Goal: Communication & Community: Ask a question

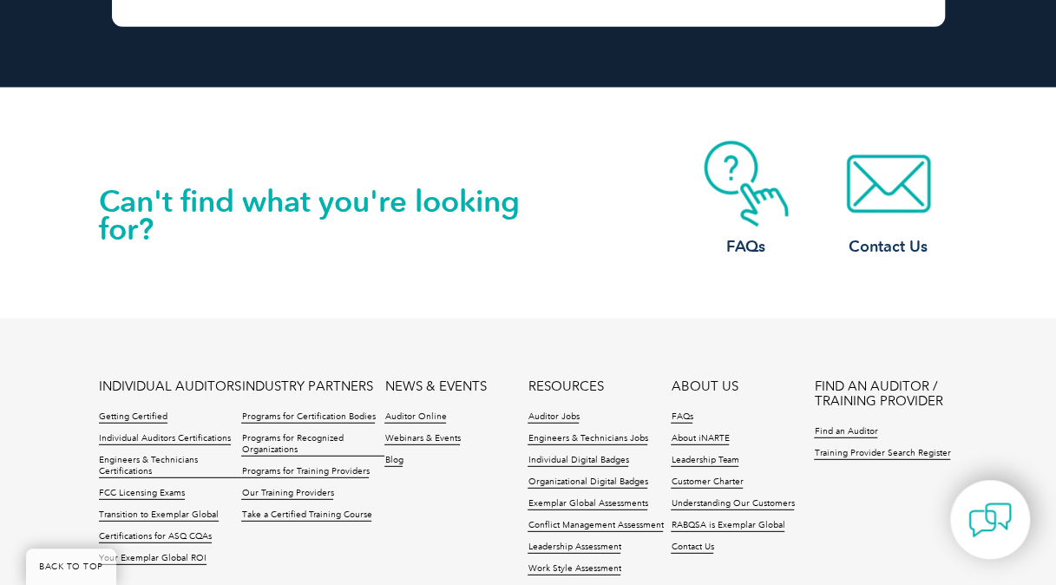
scroll to position [8618, 0]
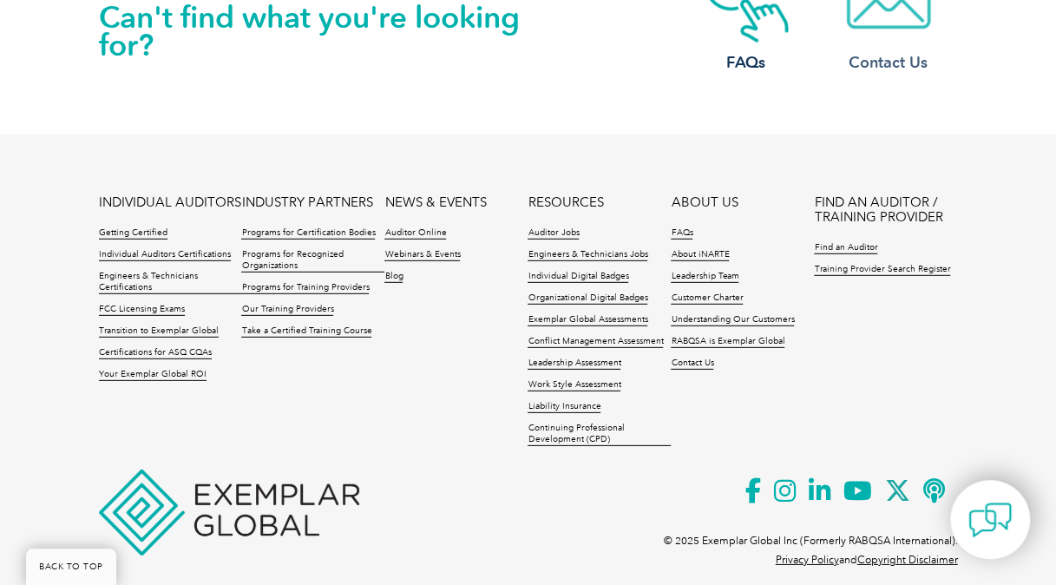
click at [894, 52] on h3 "Contact Us" at bounding box center [888, 63] width 139 height 22
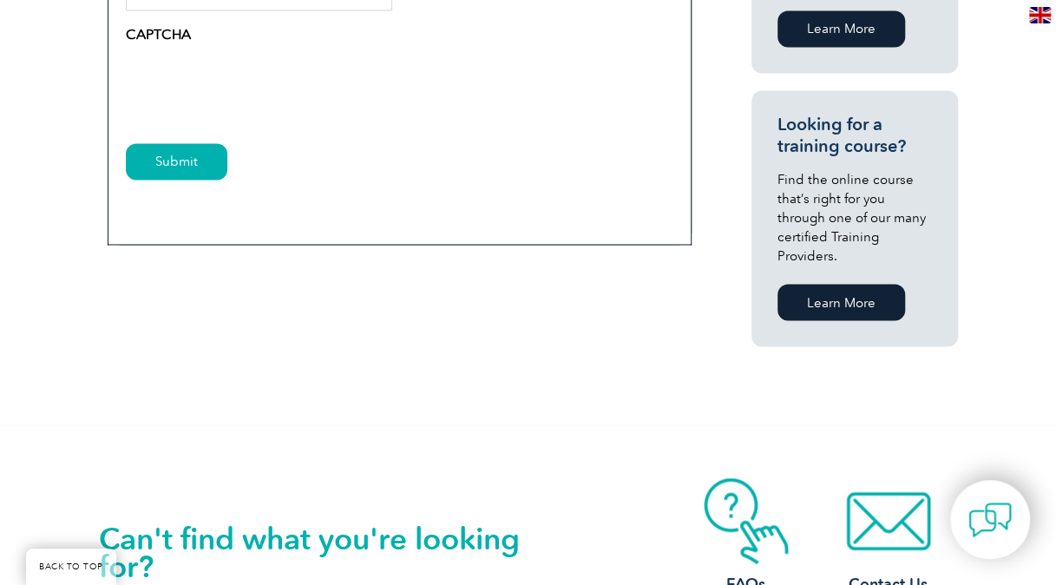
scroll to position [1560, 0]
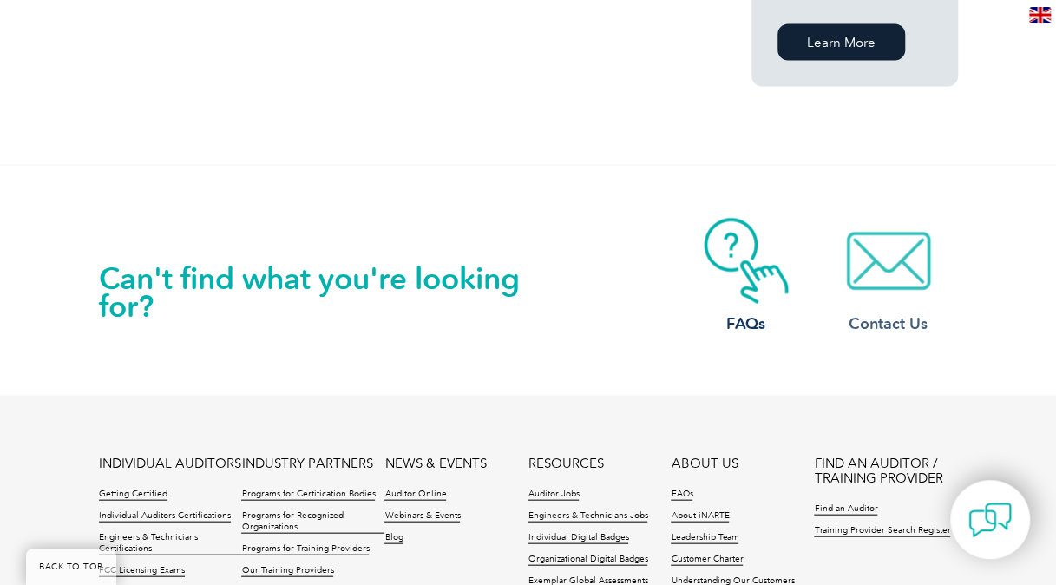
click at [866, 228] on img at bounding box center [888, 260] width 139 height 87
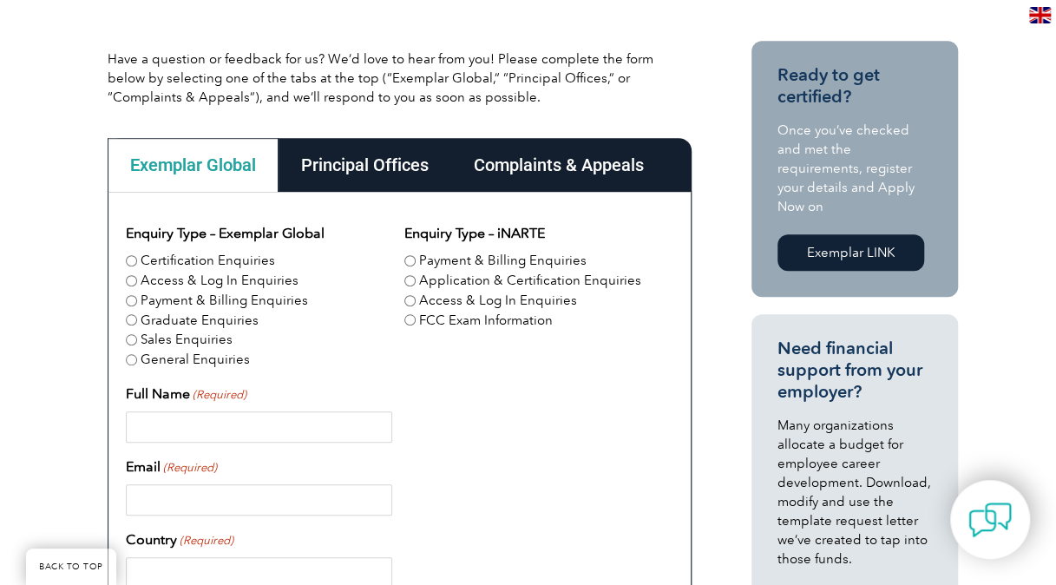
scroll to position [434, 0]
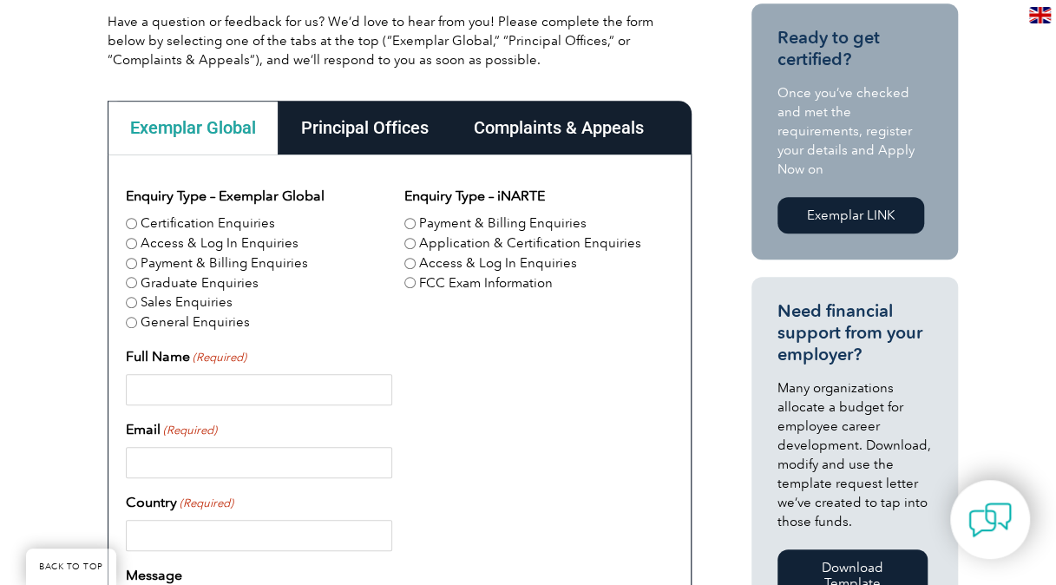
click at [471, 245] on label "Application & Certification Enquiries" at bounding box center [530, 243] width 222 height 20
click at [416, 245] on input "Application & Certification Enquiries" at bounding box center [409, 243] width 11 height 11
radio input "true"
click at [235, 382] on input "Full Name (Required)" at bounding box center [259, 389] width 267 height 31
type input "Aslıhan"
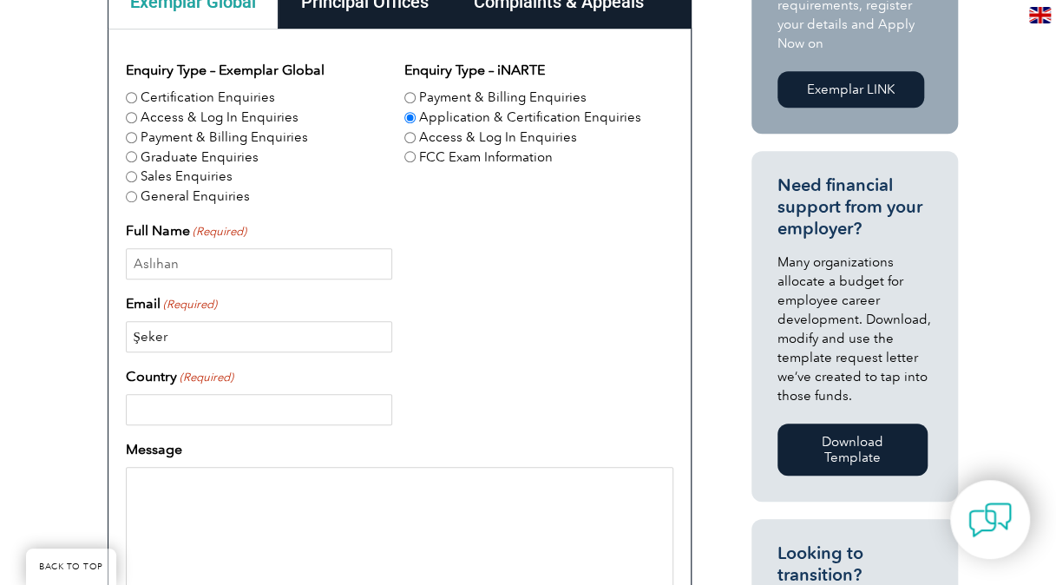
scroll to position [607, 0]
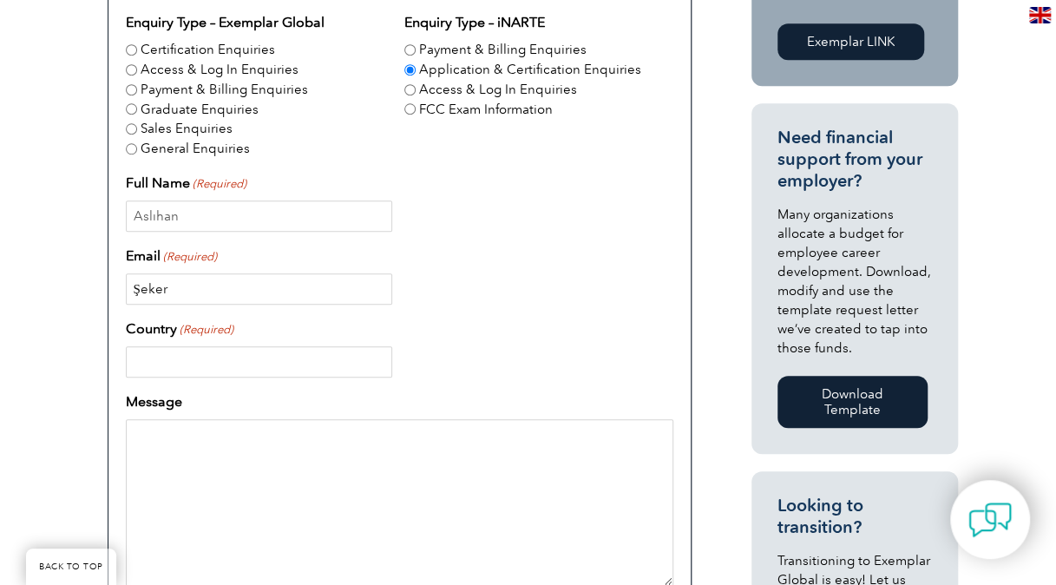
type input "Şeker"
click at [179, 363] on input "Country (Required)" at bounding box center [259, 361] width 267 height 31
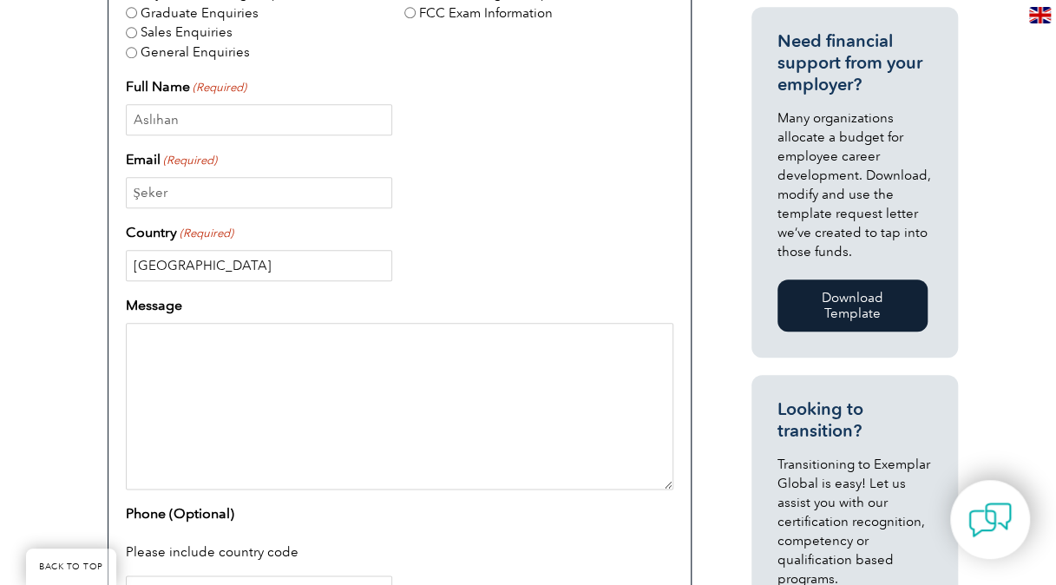
scroll to position [955, 0]
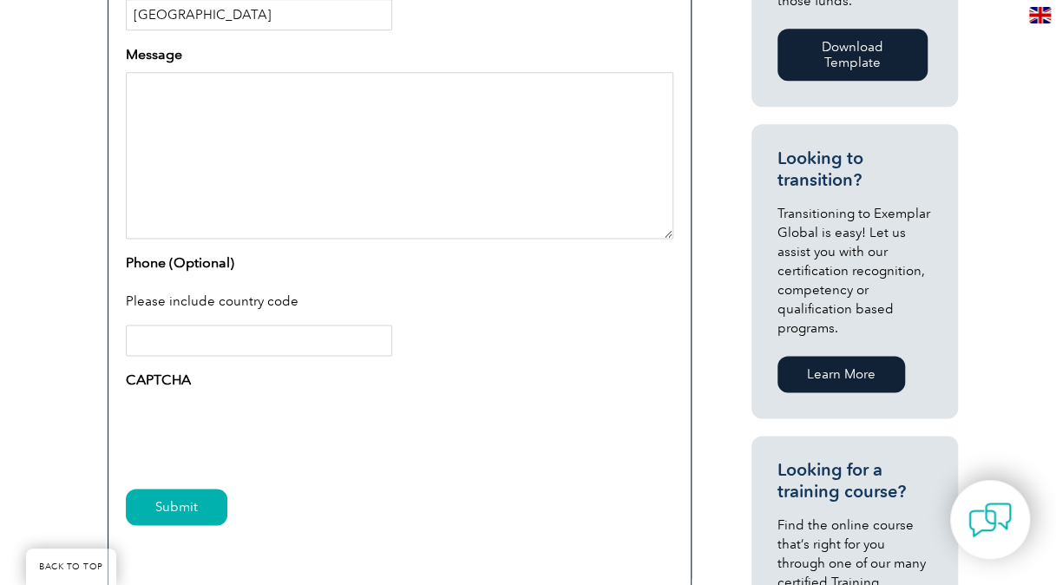
type input "[GEOGRAPHIC_DATA]"
click at [255, 77] on textarea "Message" at bounding box center [400, 155] width 548 height 167
paste textarea "ISO 42001 Yapay Zeka Yönetim Sistemi ile ilgili LA eğitimi almak ve IT de istey…"
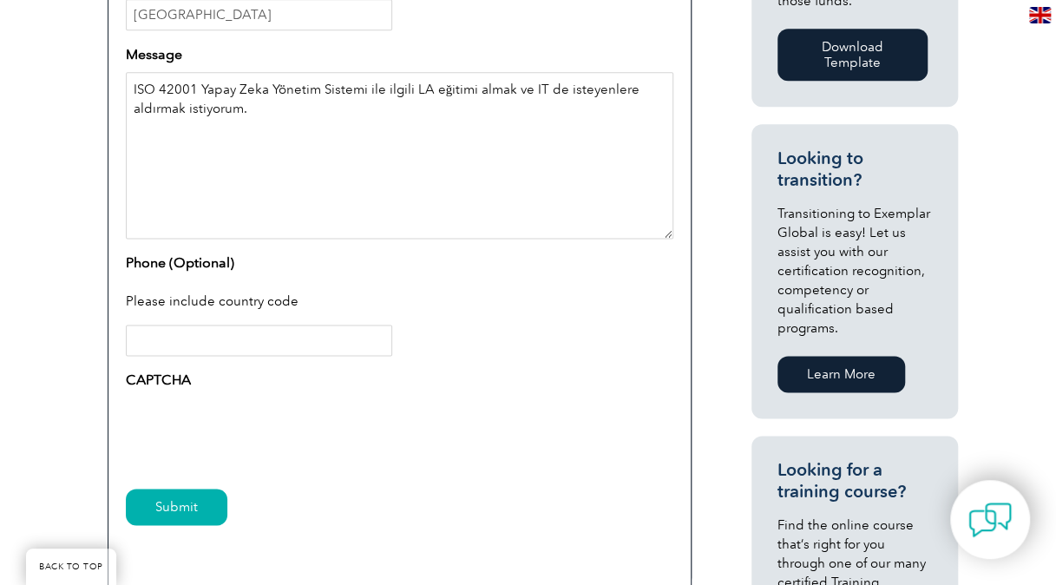
drag, startPoint x: 518, startPoint y: 84, endPoint x: 578, endPoint y: 106, distance: 63.7
click at [572, 108] on textarea "ISO 42001 Yapay Zeka Yönetim Sistemi ile ilgili LA eğitimi almak ve IT de istey…" at bounding box center [400, 155] width 548 height 167
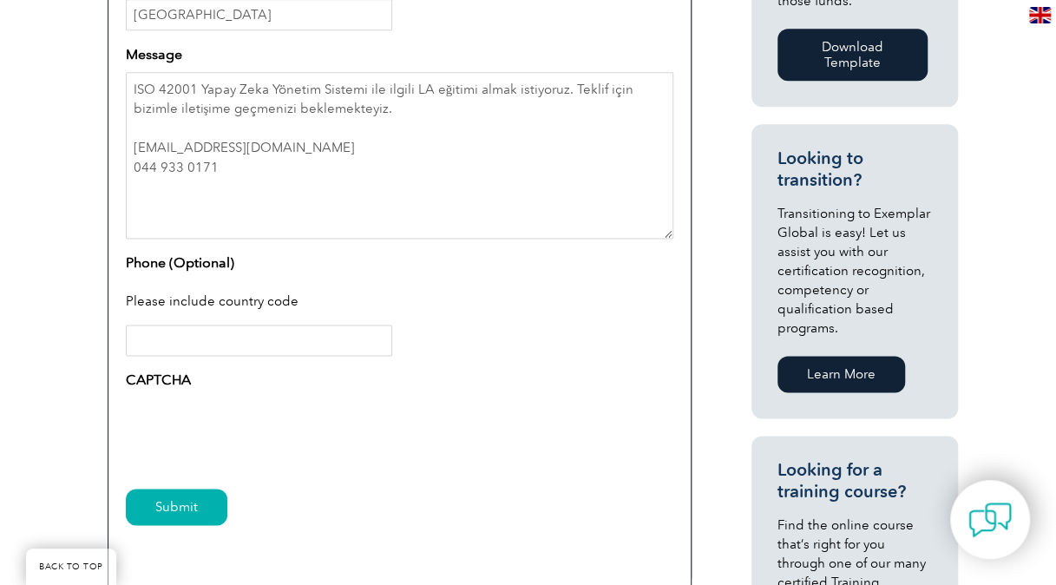
click at [300, 344] on input "Phone (Optional)" at bounding box center [259, 340] width 267 height 31
click at [174, 507] on input "Submit" at bounding box center [177, 507] width 102 height 36
drag, startPoint x: 156, startPoint y: 168, endPoint x: 137, endPoint y: 182, distance: 23.6
click at [137, 184] on textarea "ISO 42001 Yapay Zeka Yönetim Sistemi ile ilgili LA eğitimi almak istiyoruz. Tek…" at bounding box center [400, 155] width 548 height 167
click at [142, 168] on textarea "ISO 42001 Yapay Zeka Yönetim Sistemi ile ilgili LA eğitimi almak istiyoruz. Tek…" at bounding box center [400, 155] width 548 height 167
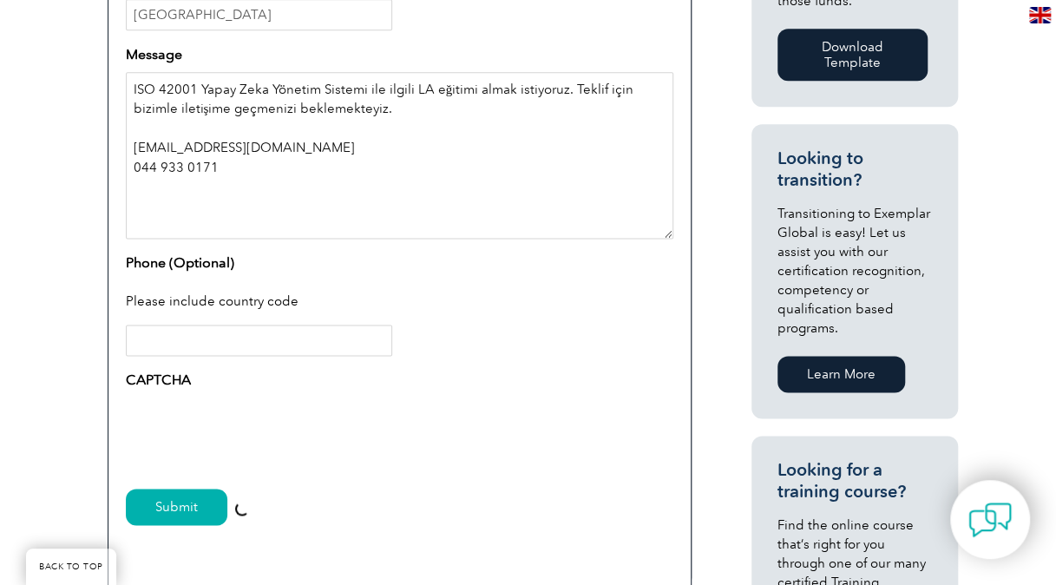
type textarea "ISO 42001 Yapay Zeka Yönetim Sistemi ile ilgili LA eğitimi almak istiyoruz. Tek…"
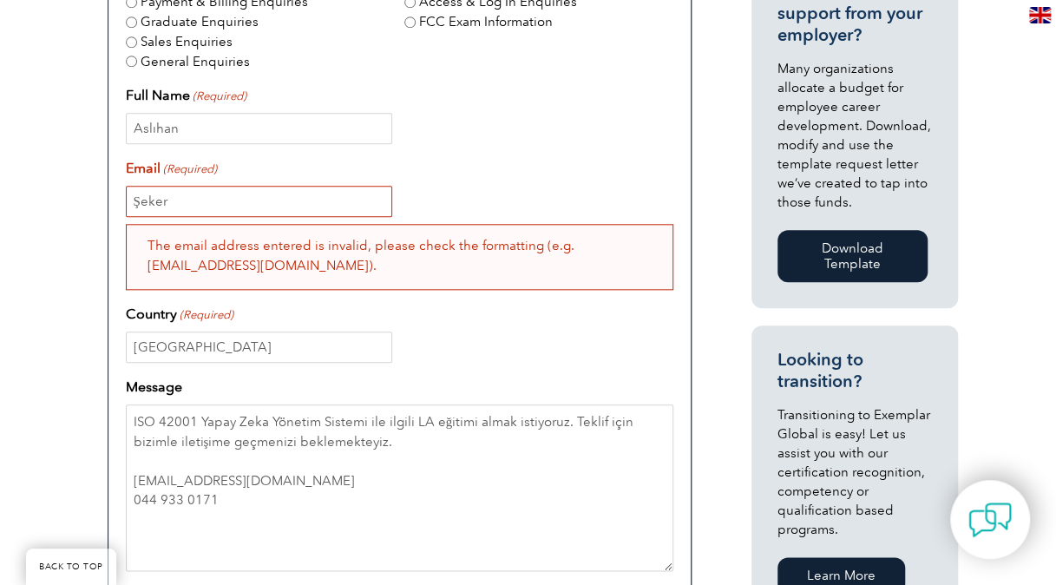
scroll to position [1014, 0]
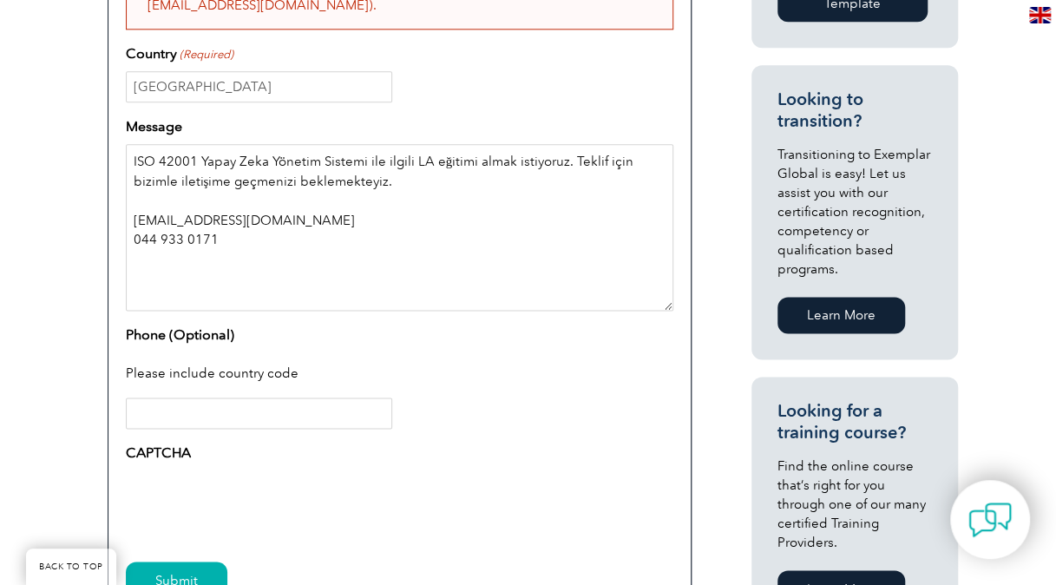
click at [141, 234] on textarea "ISO 42001 Yapay Zeka Yönetim Sistemi ile ilgili LA eğitimi almak istiyoruz. Tek…" at bounding box center [400, 227] width 548 height 167
drag, startPoint x: 156, startPoint y: 239, endPoint x: 215, endPoint y: 226, distance: 60.4
click at [157, 239] on textarea "ISO 42001 Yapay Zeka Yönetim Sistemi ile ilgili LA eğitimi almak istiyoruz. Tek…" at bounding box center [400, 227] width 548 height 167
type textarea "ISO 42001 Yapay Zeka Yönetim Sistemi ile ilgili LA eğitimi almak istiyoruz. Tek…"
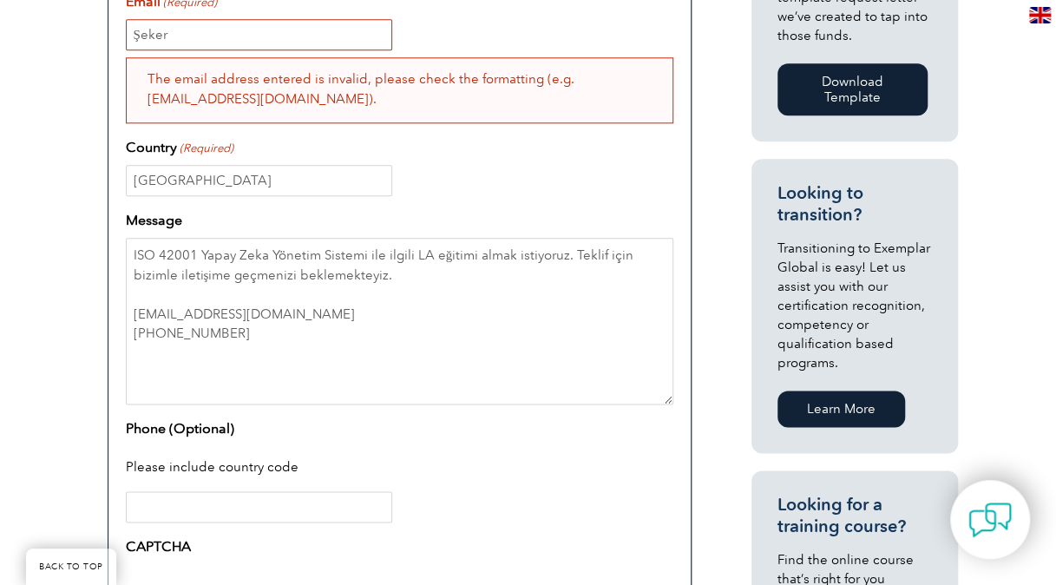
scroll to position [840, 0]
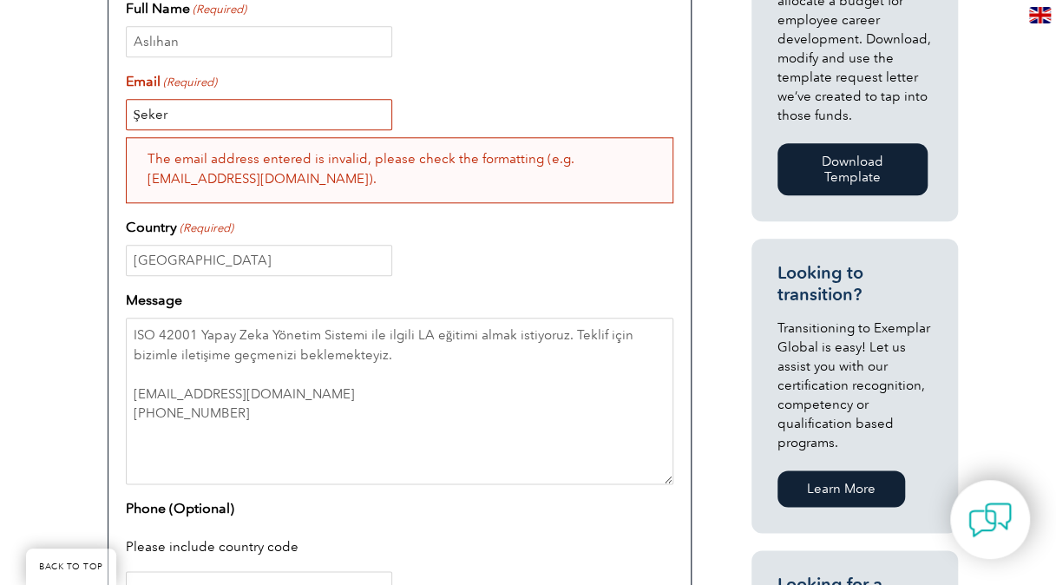
click at [210, 114] on input "Şeker" at bounding box center [259, 114] width 267 height 31
click at [259, 266] on input "Türkiye" at bounding box center [259, 260] width 267 height 31
click at [229, 148] on div "The email address entered is invalid, please check the formatting (e.g. email@d…" at bounding box center [400, 170] width 548 height 66
click at [213, 160] on div "The email address entered is invalid, please check the formatting (e.g. email@d…" at bounding box center [400, 170] width 548 height 66
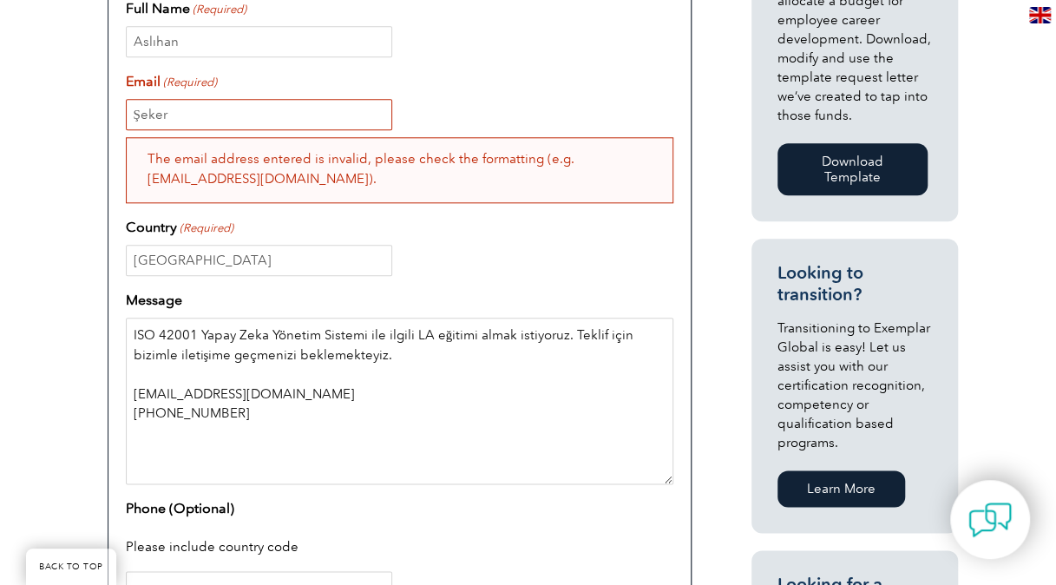
drag, startPoint x: 312, startPoint y: 400, endPoint x: 125, endPoint y: 390, distance: 186.9
click at [126, 390] on textarea "ISO 42001 Yapay Zeka Yönetim Sistemi ile ilgili LA eğitimi almak istiyoruz. Tek…" at bounding box center [400, 401] width 548 height 167
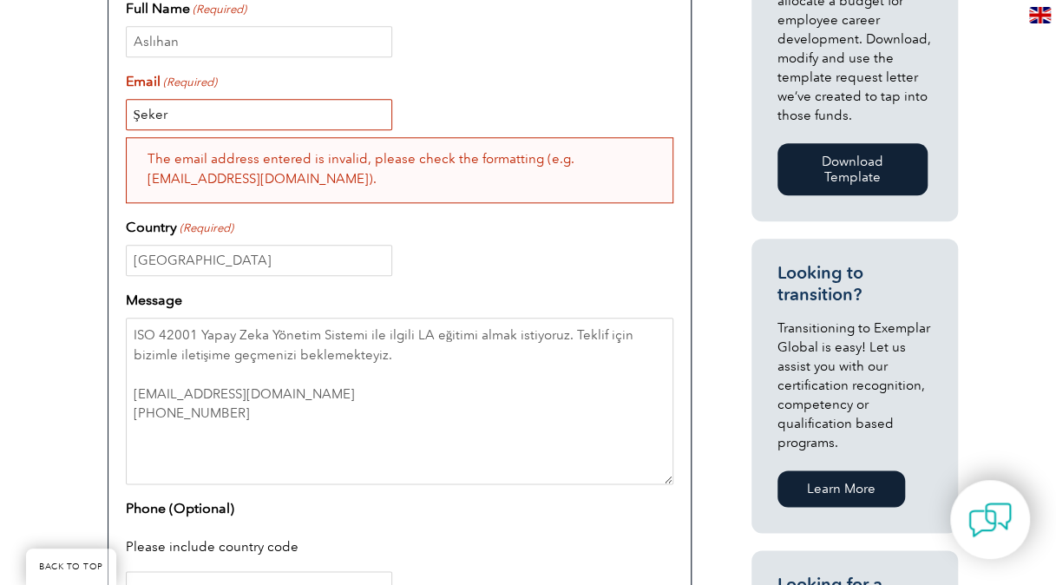
drag, startPoint x: 182, startPoint y: 109, endPoint x: 153, endPoint y: 82, distance: 39.9
click at [80, 106] on div "Have a question or feedback for us? We’d love to hear from you! Please complete…" at bounding box center [528, 225] width 1056 height 1361
paste input "aslihan.seker@tupras.com.t"
type input "aslihan.seker@tupras.com.tr"
click at [243, 45] on input "Aslıhan" at bounding box center [259, 41] width 267 height 31
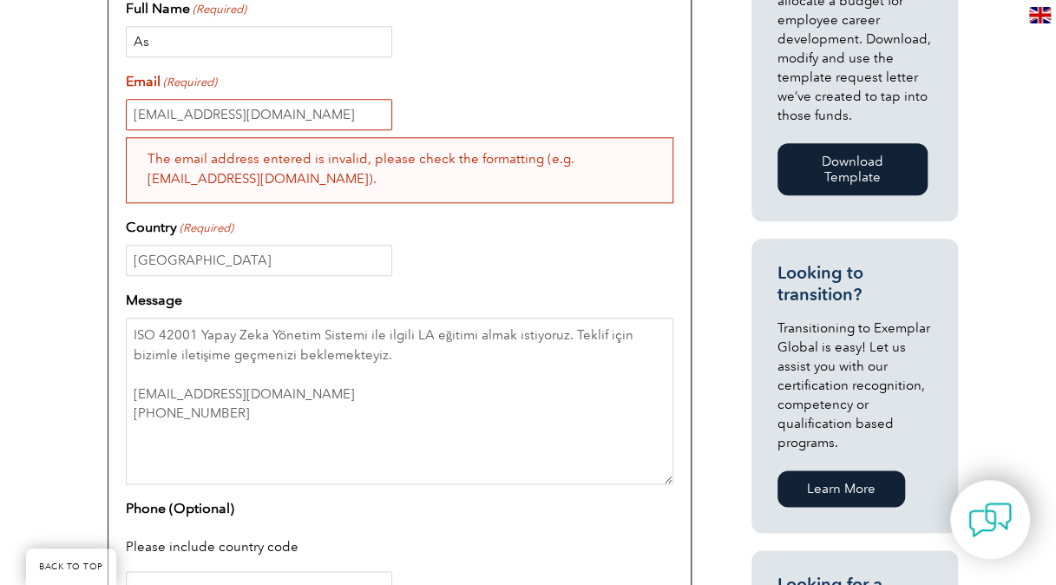
type input "A"
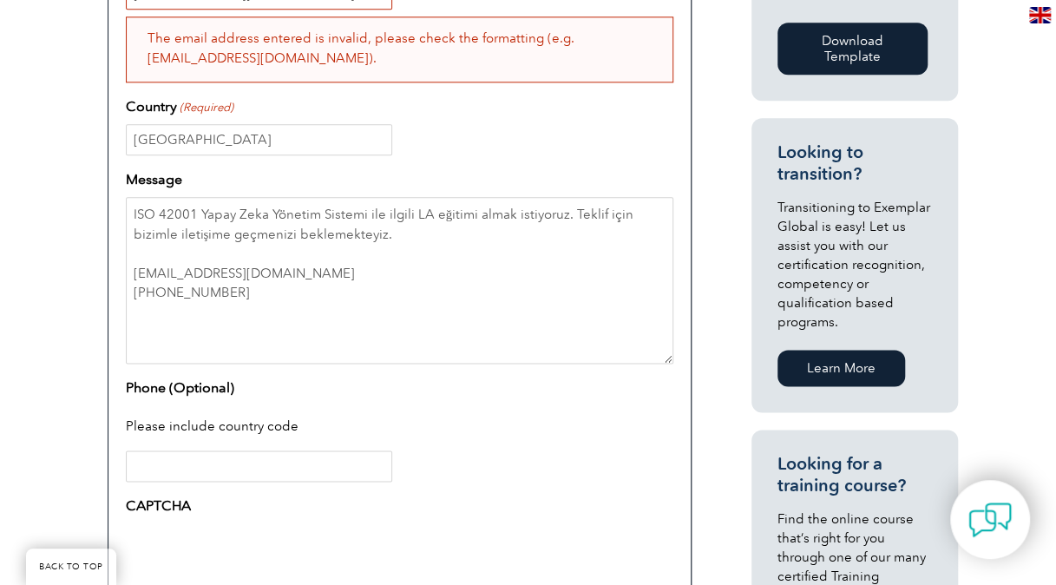
scroll to position [1100, 0]
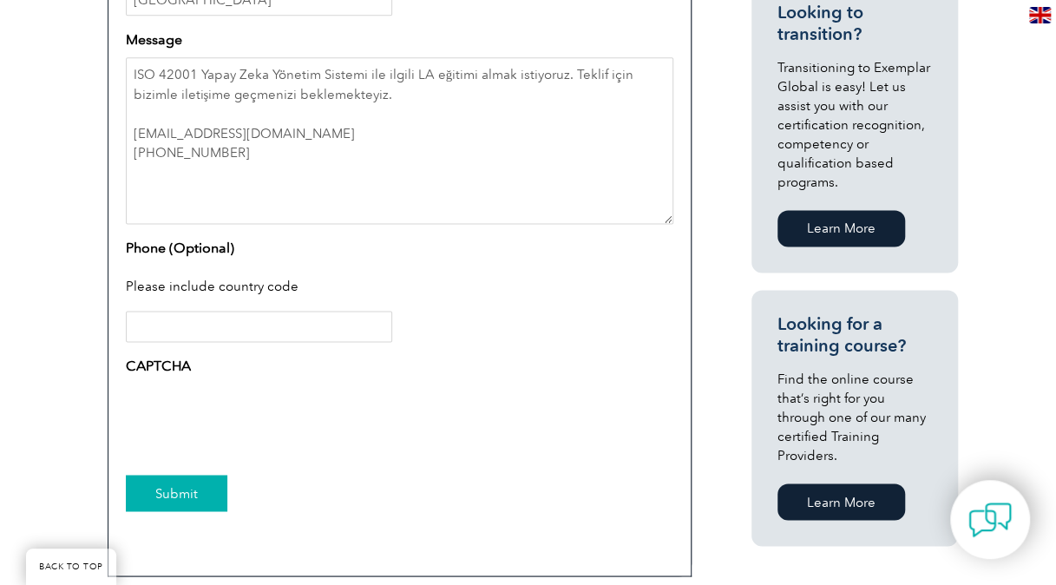
type input "Aslıhan Şeker"
click at [181, 476] on input "Submit" at bounding box center [177, 493] width 102 height 36
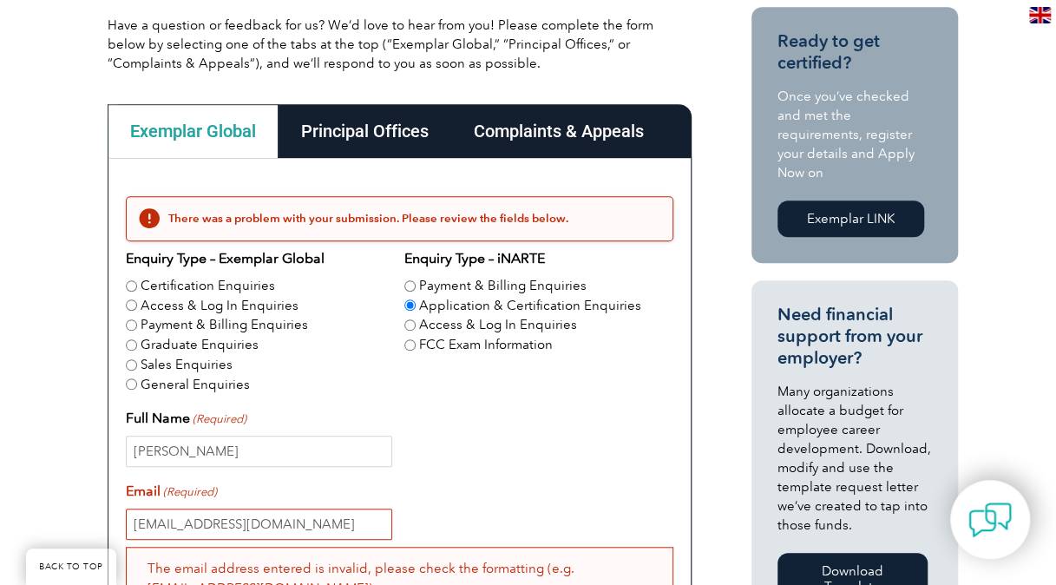
scroll to position [406, 0]
